Goal: Task Accomplishment & Management: Use online tool/utility

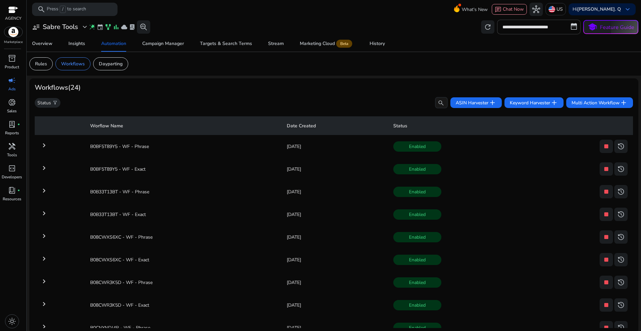
scroll to position [365, 0]
